Goal: Find specific page/section: Find specific page/section

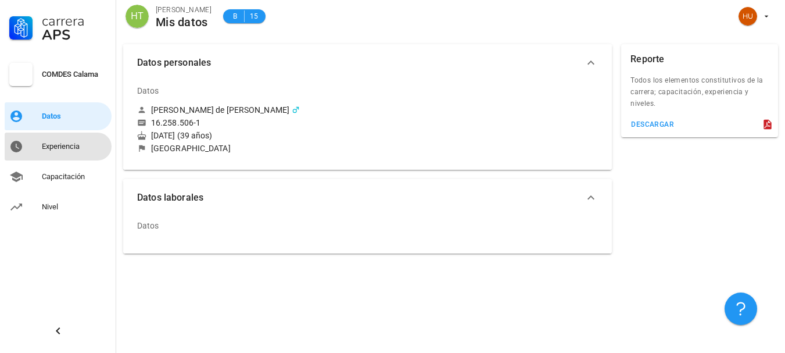
click at [42, 149] on div "Experiencia" at bounding box center [74, 146] width 65 height 9
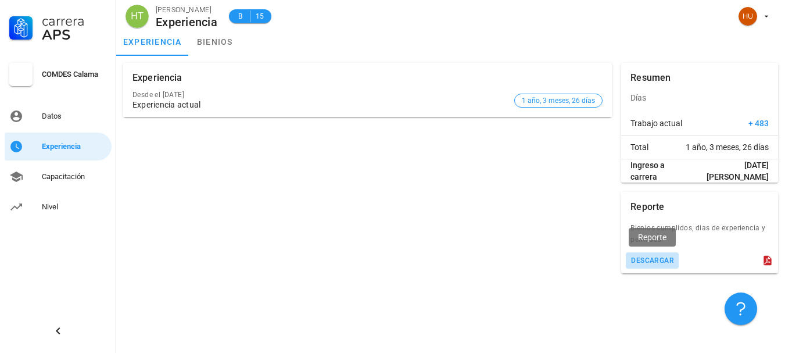
click at [646, 259] on div "descargar" at bounding box center [653, 260] width 44 height 8
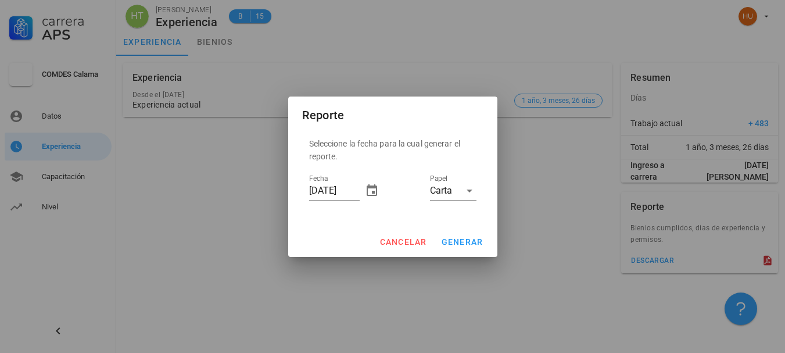
click at [548, 235] on div at bounding box center [392, 176] width 785 height 353
click at [408, 239] on span "cancelar" at bounding box center [403, 241] width 48 height 9
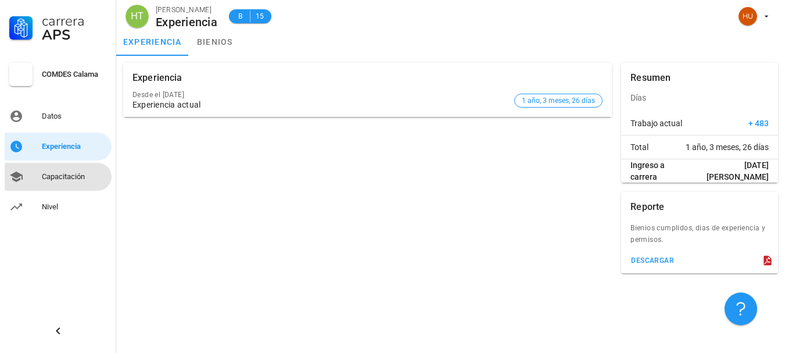
click at [62, 176] on div "Capacitación" at bounding box center [74, 176] width 65 height 9
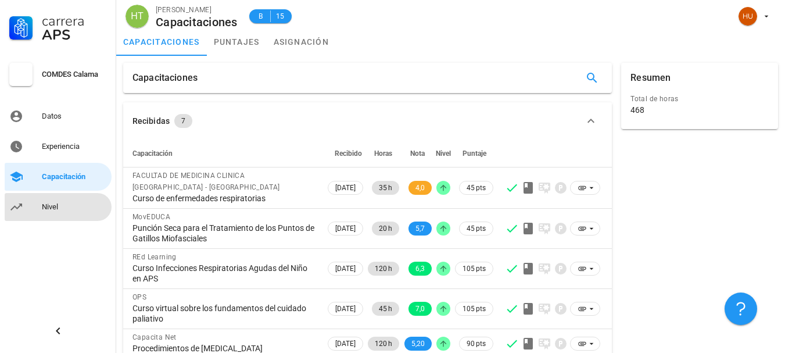
click at [45, 209] on div "Nivel" at bounding box center [74, 206] width 65 height 9
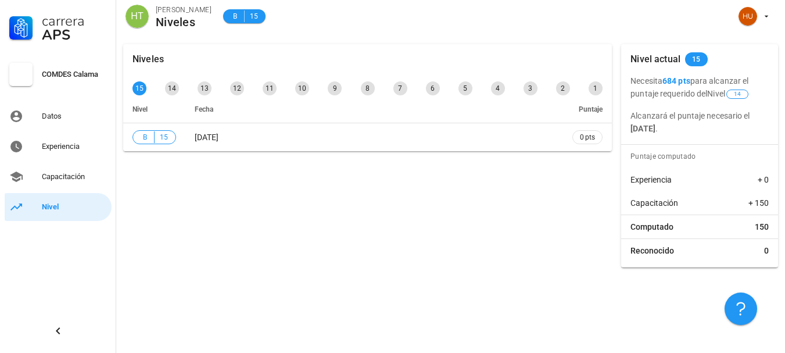
click at [277, 216] on div "Niveles 15 14 13 12 11 10 9 8 7 6 5 4 3 2 1 Nivel Fecha Puntaje B 15 [DATE] 0 p…" at bounding box center [368, 156] width 498 height 233
